Goal: Navigation & Orientation: Go to known website

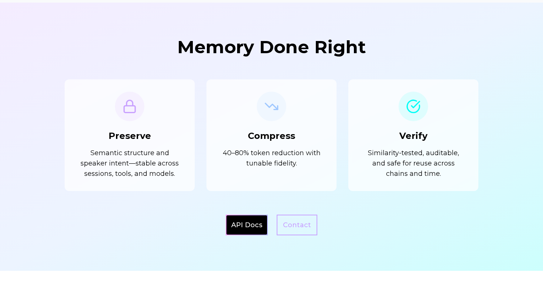
scroll to position [391, 0]
